Goal: Information Seeking & Learning: Learn about a topic

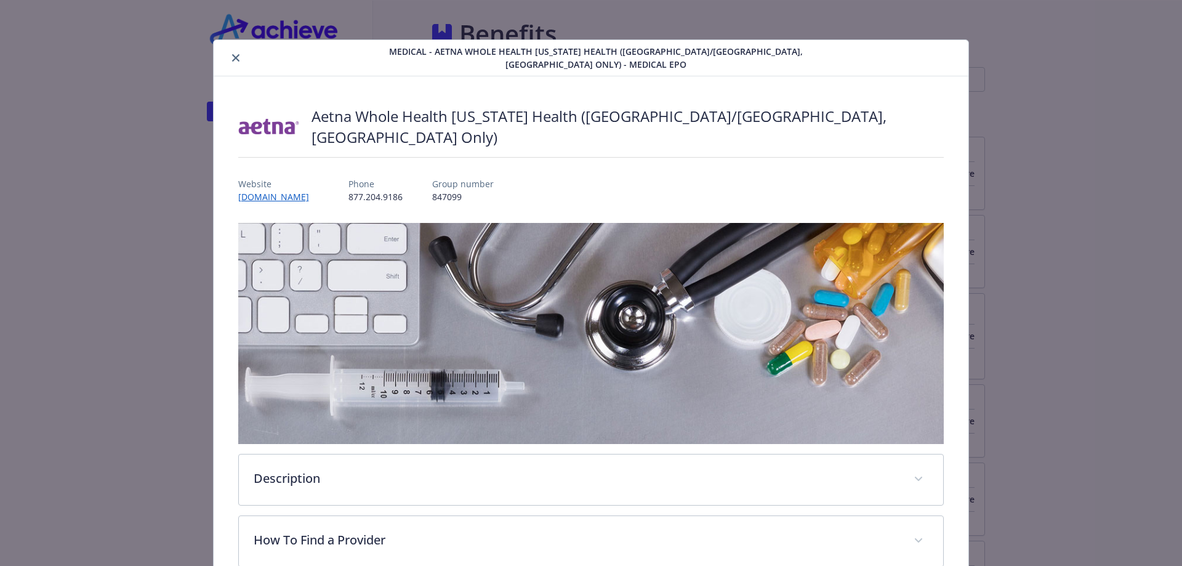
scroll to position [1069, 0]
